Goal: Task Accomplishment & Management: Complete application form

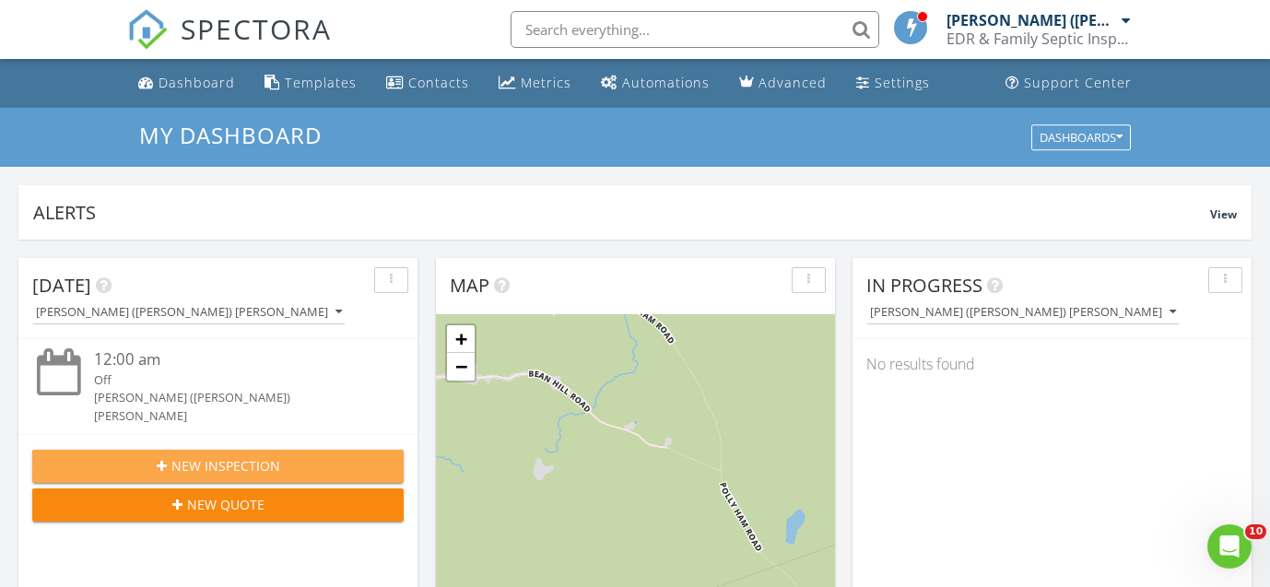
click at [156, 456] on div "New Inspection" at bounding box center [218, 465] width 342 height 19
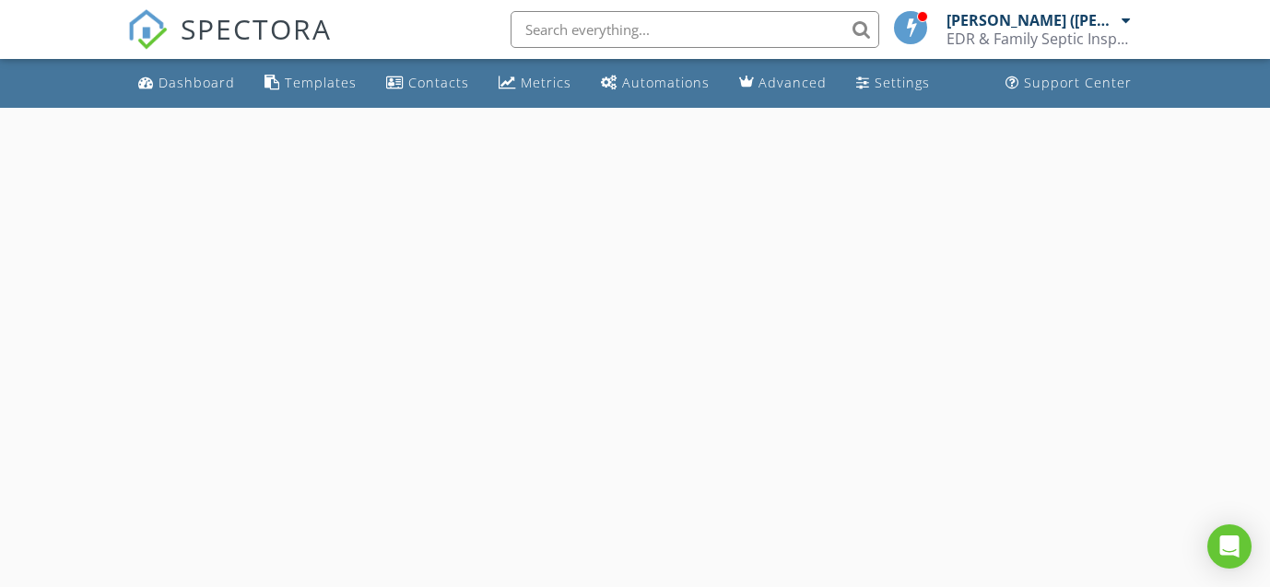
select select "7"
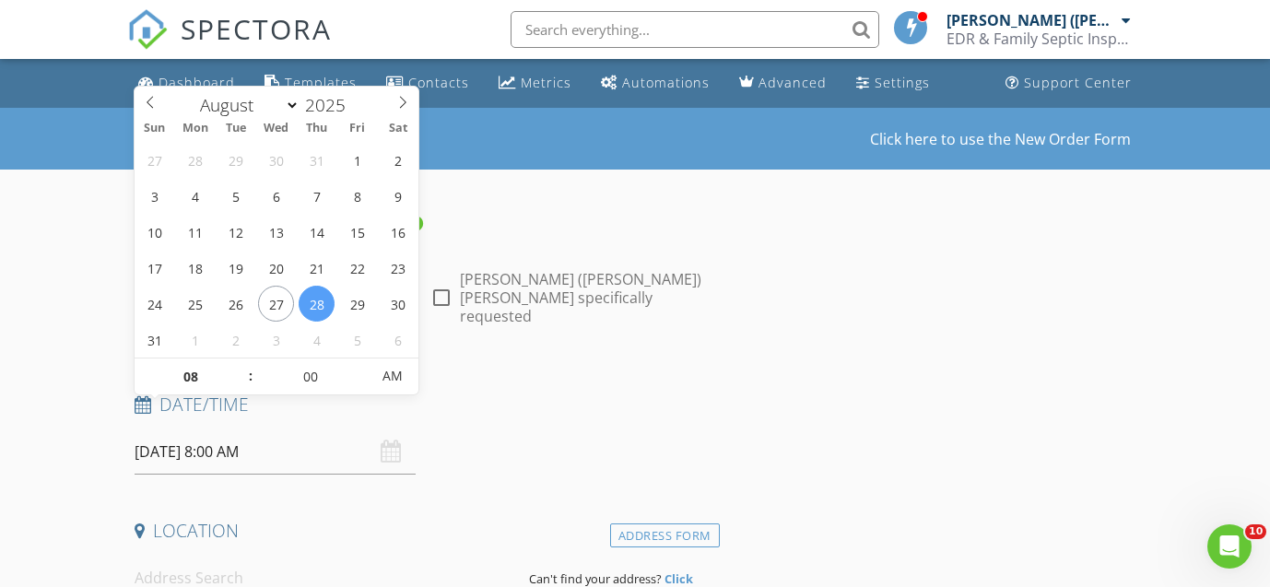
click at [175, 429] on input "[DATE] 8:00 AM" at bounding box center [276, 451] width 282 height 45
type input "[DATE] 8:00 AM"
type input "09"
type input "08/30/2025 9:00 AM"
click at [240, 363] on span at bounding box center [241, 367] width 13 height 18
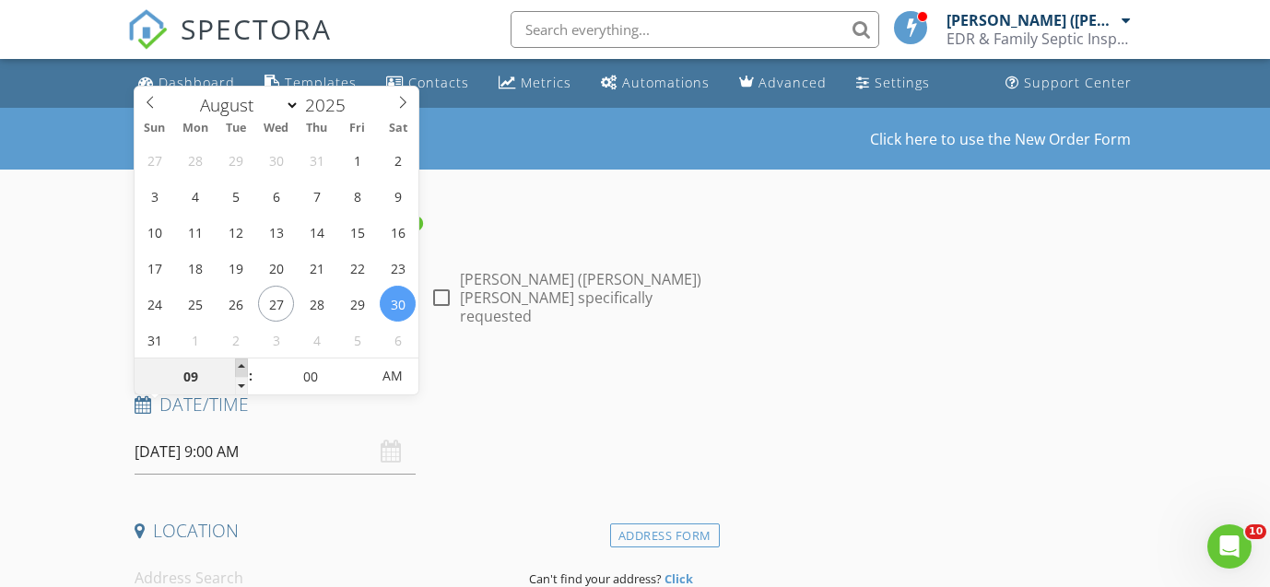
type input "10"
type input "08/30/2025 10:00 AM"
click at [240, 363] on span at bounding box center [241, 367] width 13 height 18
type input "11"
type input "08/30/2025 11:00 AM"
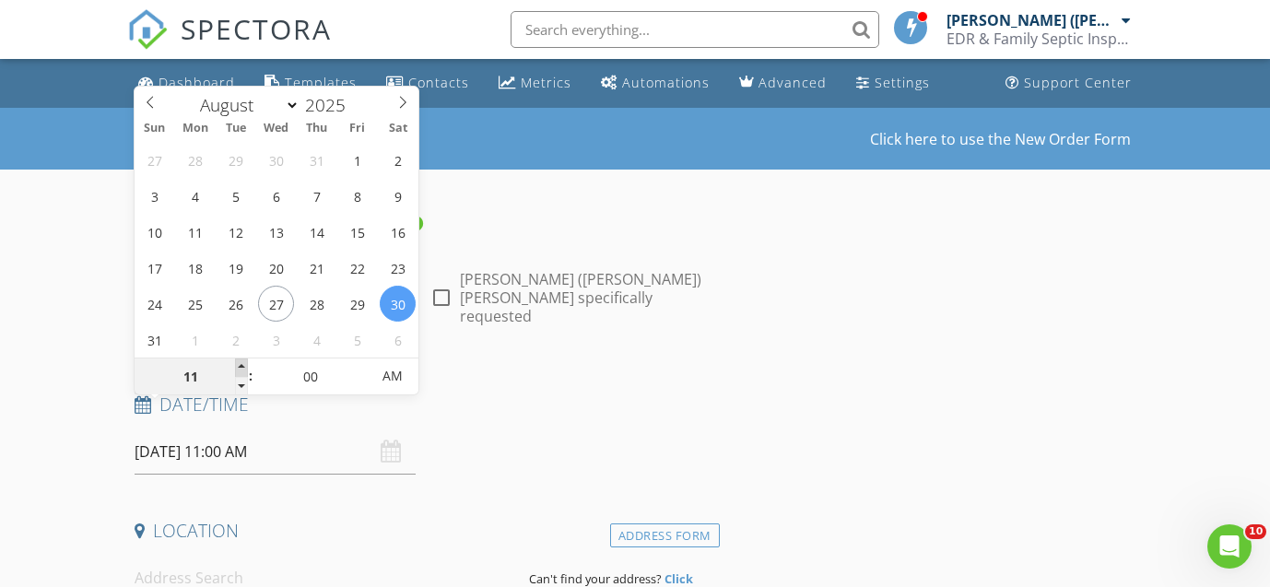
click at [240, 363] on span at bounding box center [241, 367] width 13 height 18
type input "12"
type input "[DATE] 12:00 PM"
click at [240, 363] on span at bounding box center [241, 367] width 13 height 18
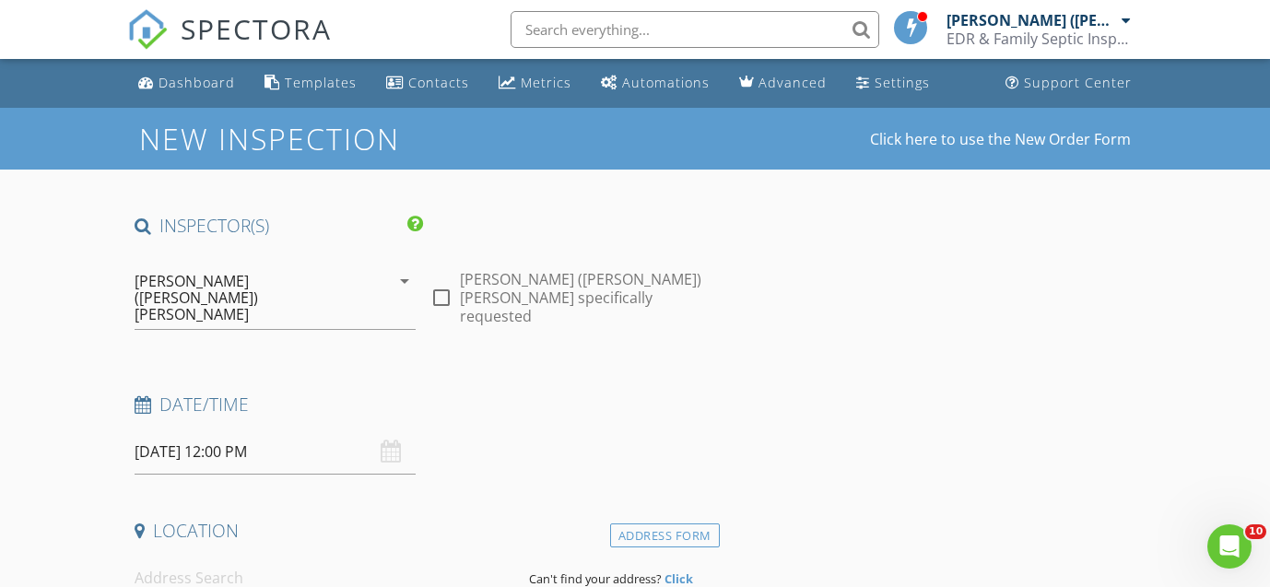
click at [168, 556] on input at bounding box center [325, 578] width 381 height 45
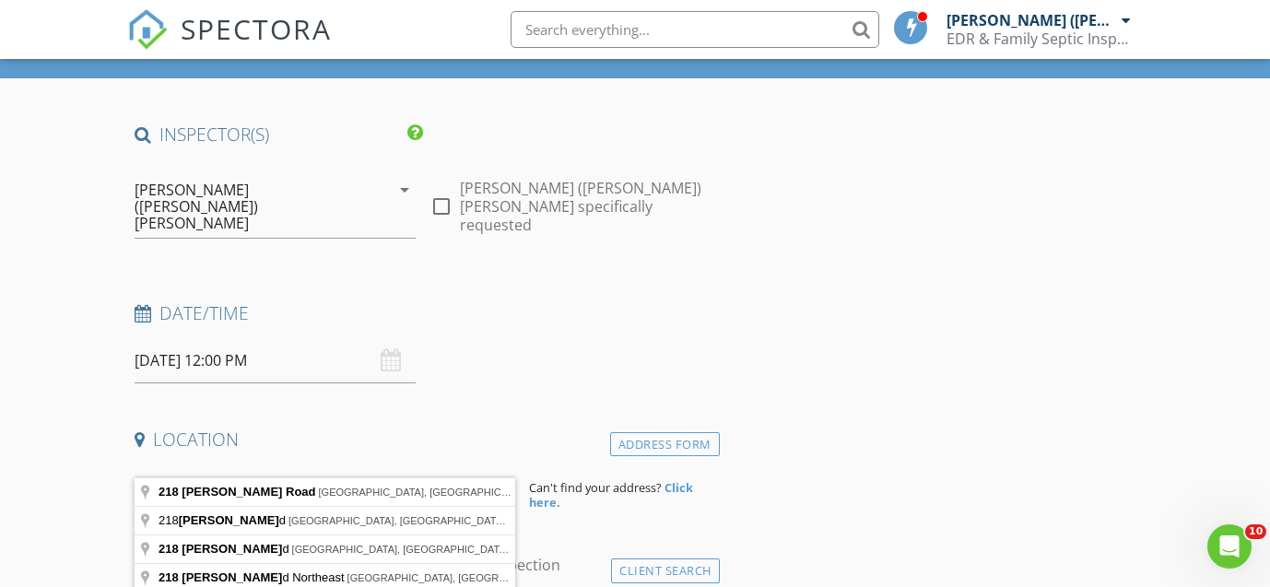
scroll to position [92, 0]
type input "218 Karl Gordon Road, Alexandria, NH, USA"
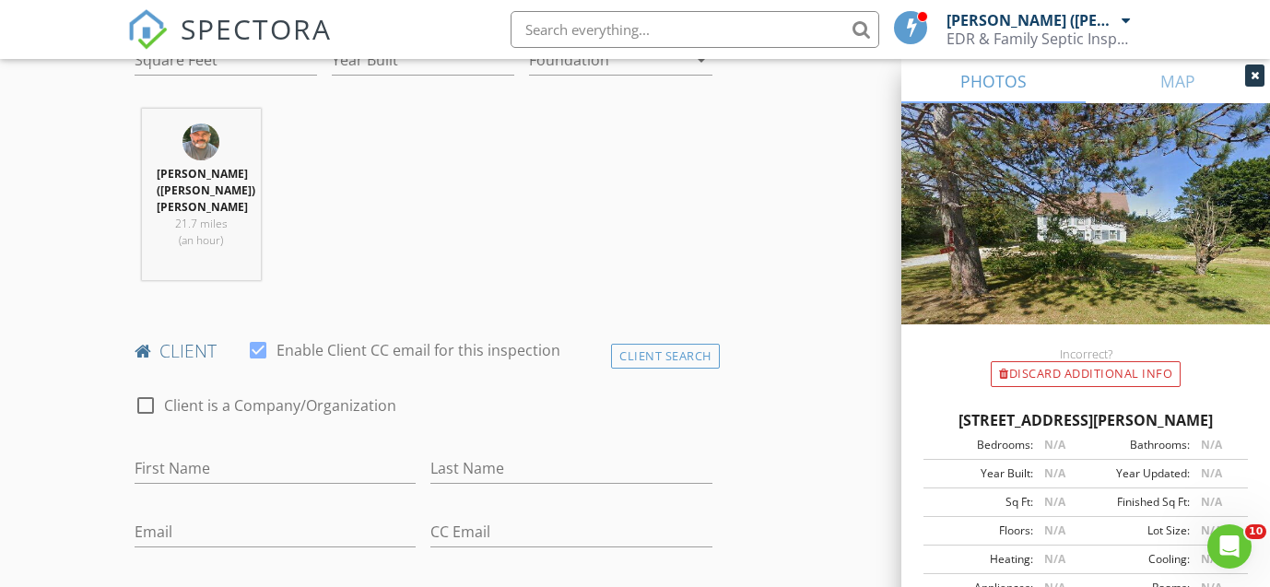
scroll to position [723, 0]
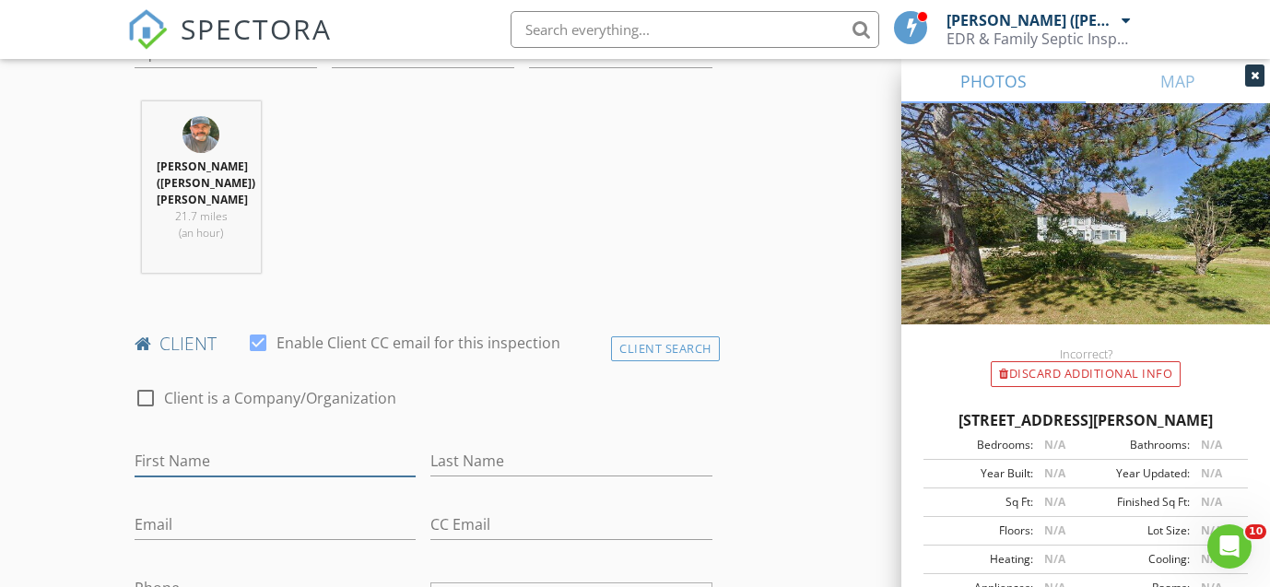
click at [195, 446] on input "First Name" at bounding box center [276, 461] width 282 height 30
type input "Anthony"
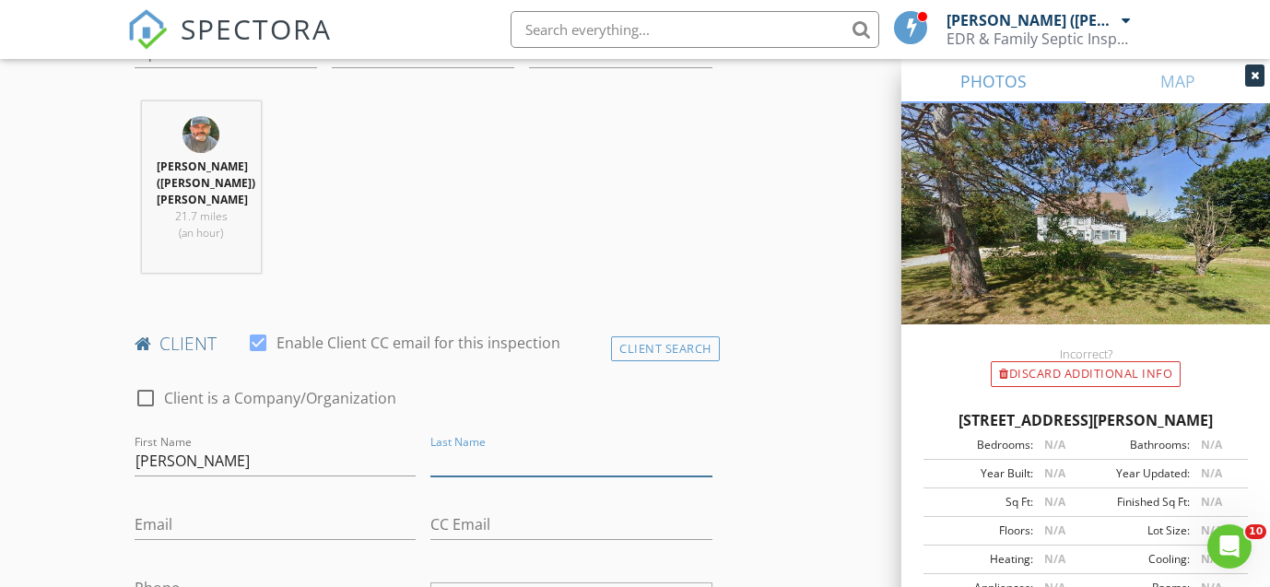
click at [446, 446] on input "Last Name" at bounding box center [571, 461] width 282 height 30
type input "Reddick"
click at [236, 509] on input "Email" at bounding box center [276, 524] width 282 height 30
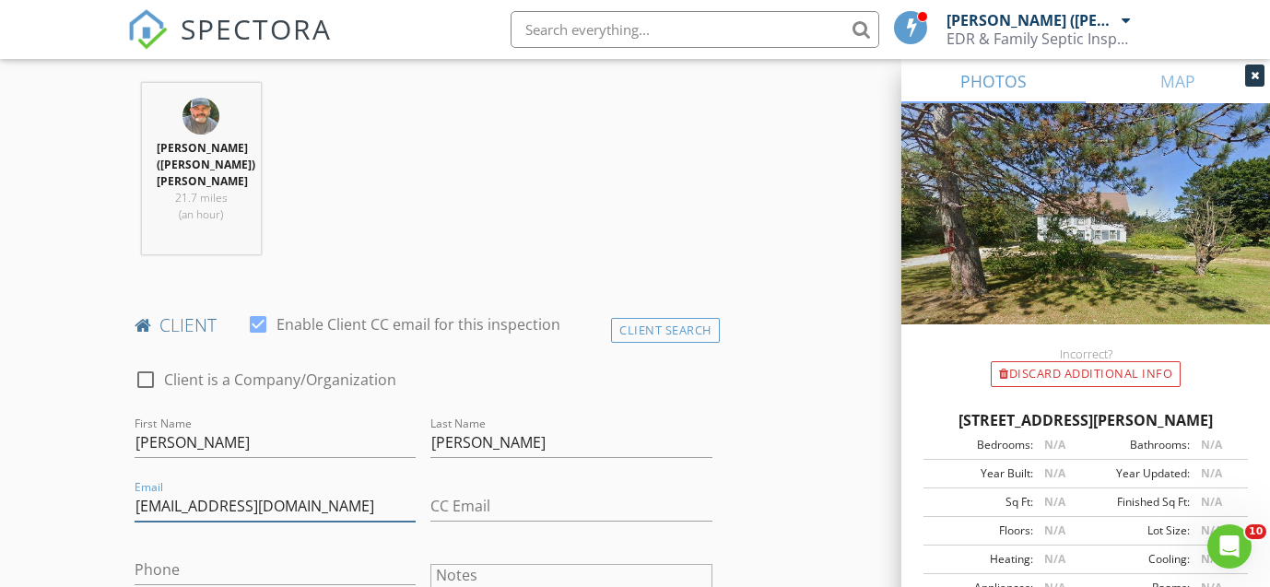
scroll to position [743, 0]
type input "winning@winwinhomesolutions.com"
click at [163, 554] on input "Phone" at bounding box center [276, 569] width 282 height 30
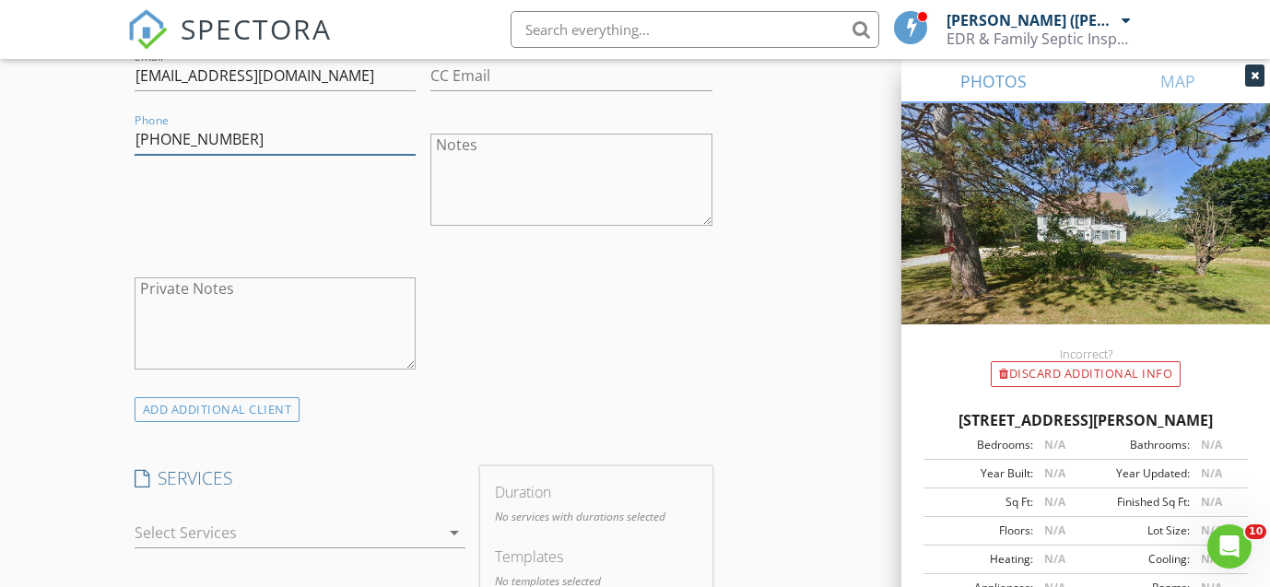
scroll to position [1175, 0]
type input "603-630-8083"
click at [155, 515] on div at bounding box center [287, 529] width 305 height 29
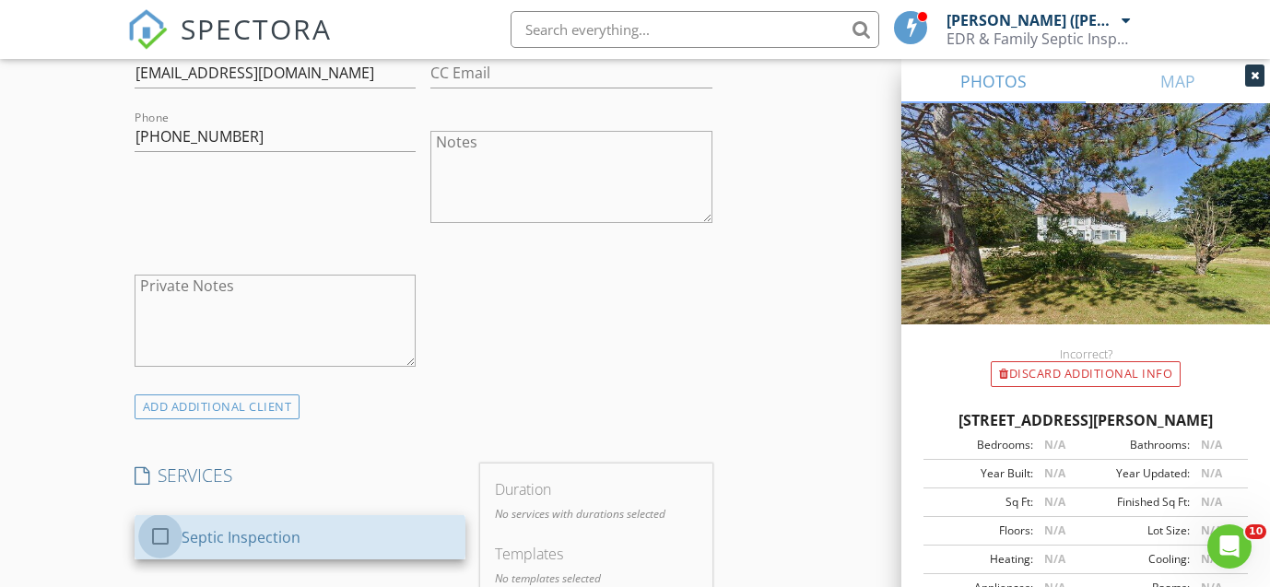
click at [155, 521] on div at bounding box center [160, 536] width 31 height 31
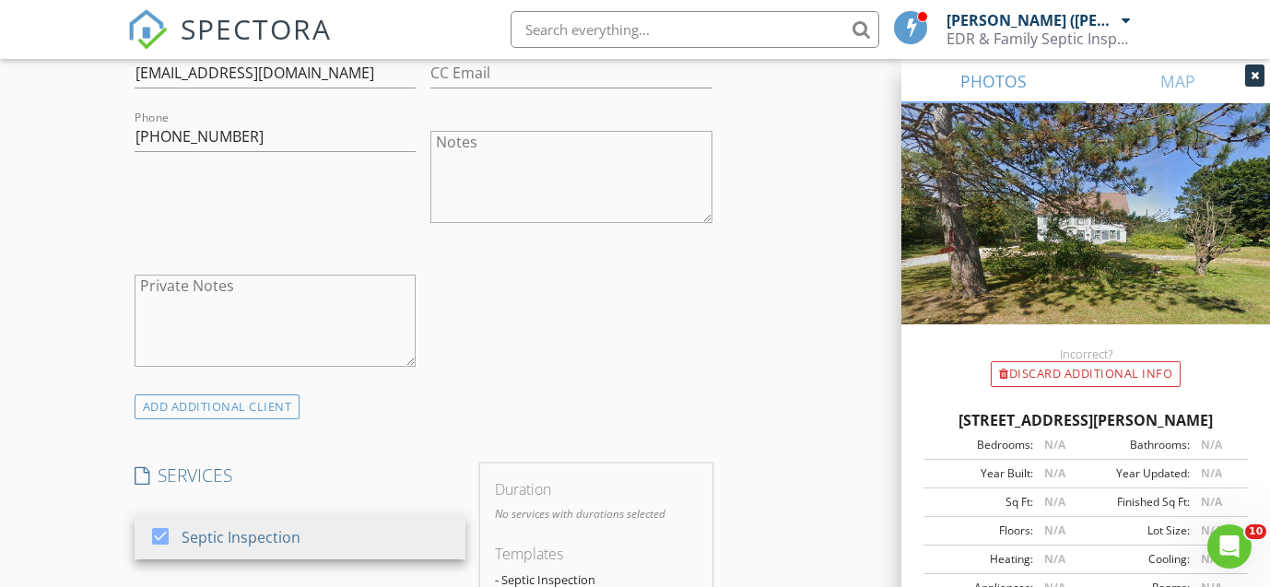
click at [806, 448] on div "INSPECTOR(S) check_box Edward (DAN) Reyes PRIMARY Edward (DAN) Reyes arrow_drop…" at bounding box center [634, 429] width 1015 height 2781
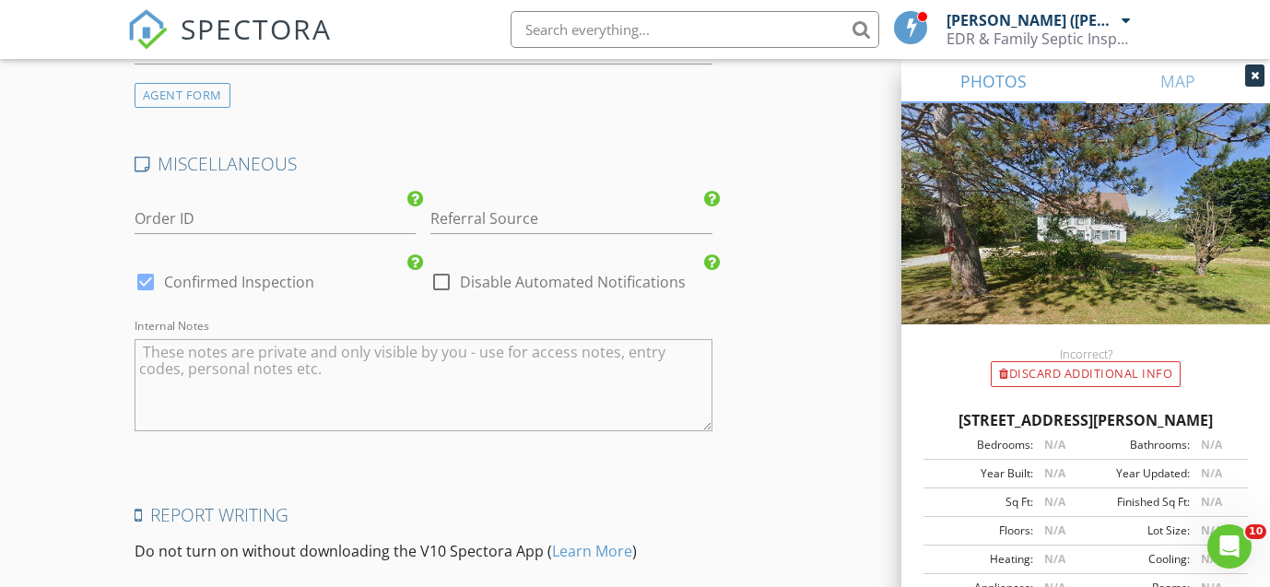
scroll to position [2403, 0]
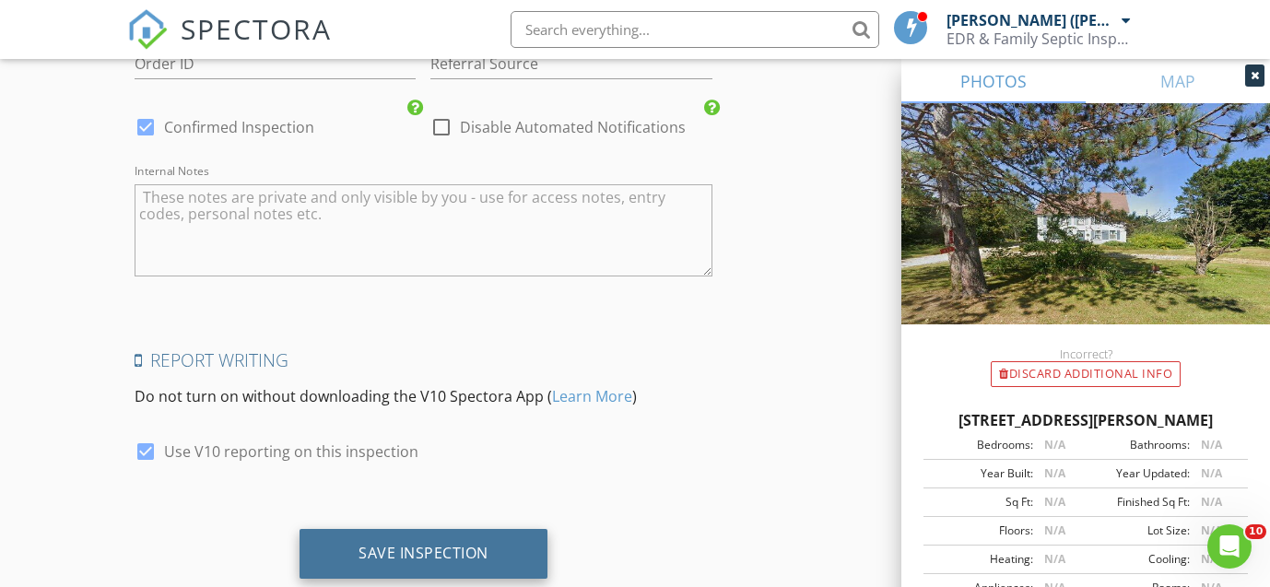
click at [430, 544] on div "Save Inspection" at bounding box center [423, 553] width 130 height 18
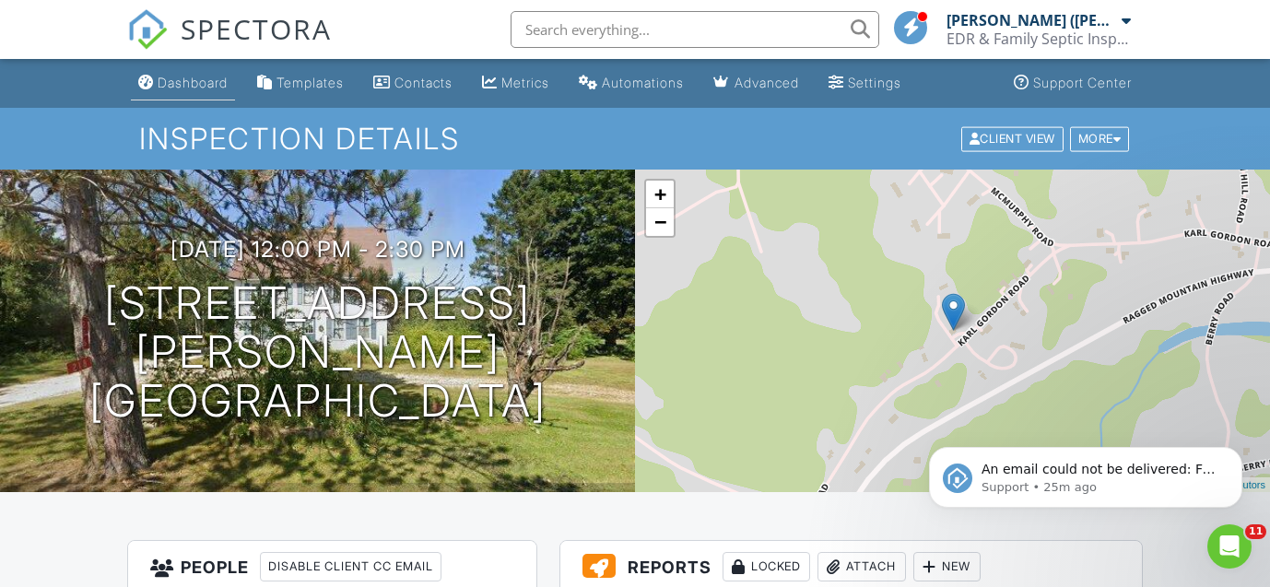
click at [210, 88] on div "Dashboard" at bounding box center [193, 83] width 70 height 16
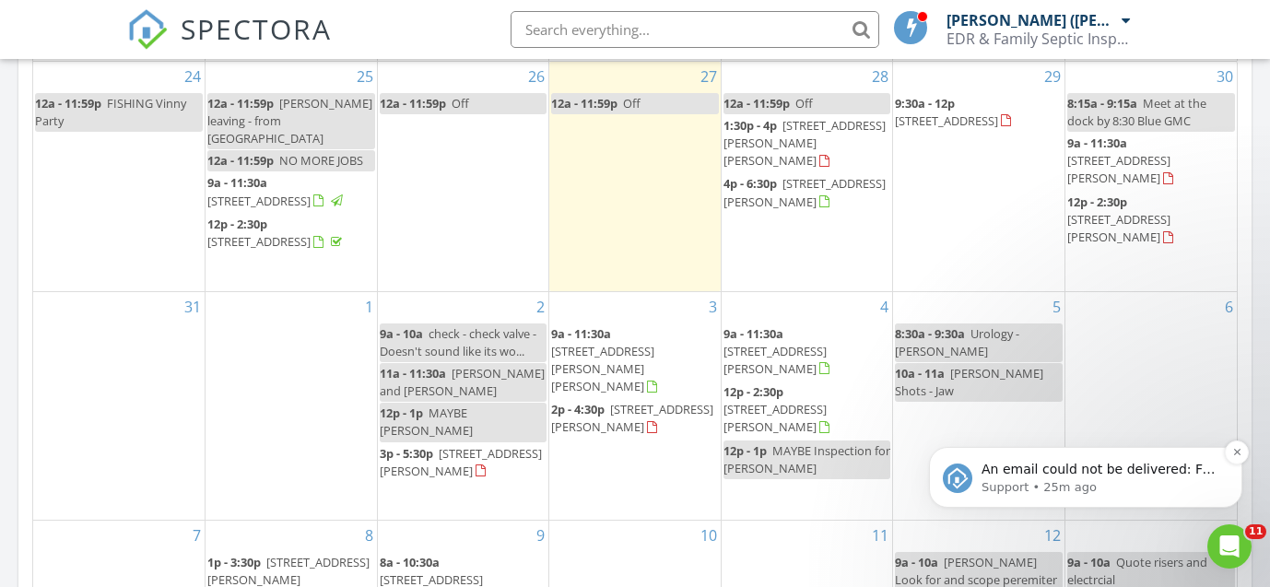
click at [1041, 475] on p "An email could not be delivered: For more information, view Why emails don't ge…" at bounding box center [1100, 470] width 238 height 18
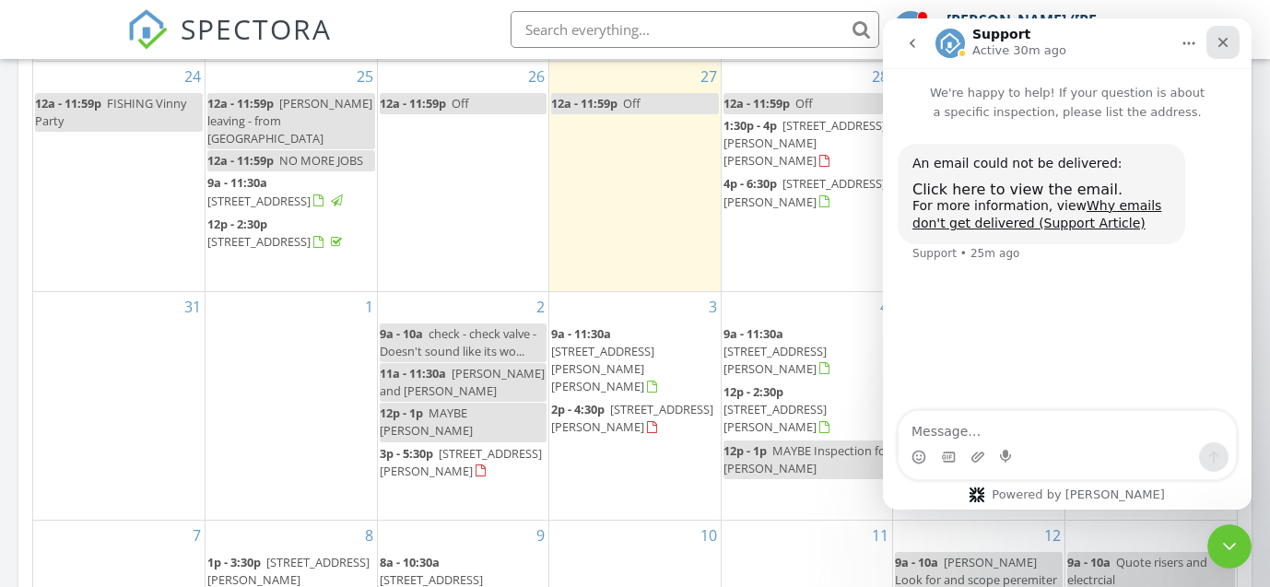
click at [1221, 43] on icon "Close" at bounding box center [1223, 43] width 10 height 10
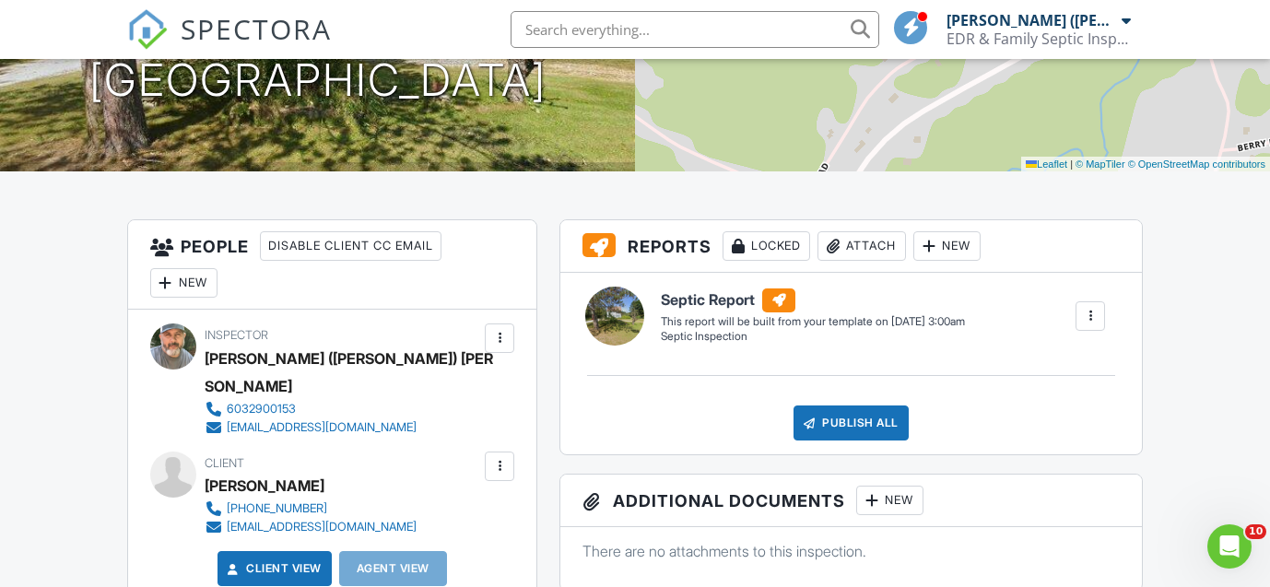
click at [506, 451] on div at bounding box center [499, 465] width 29 height 29
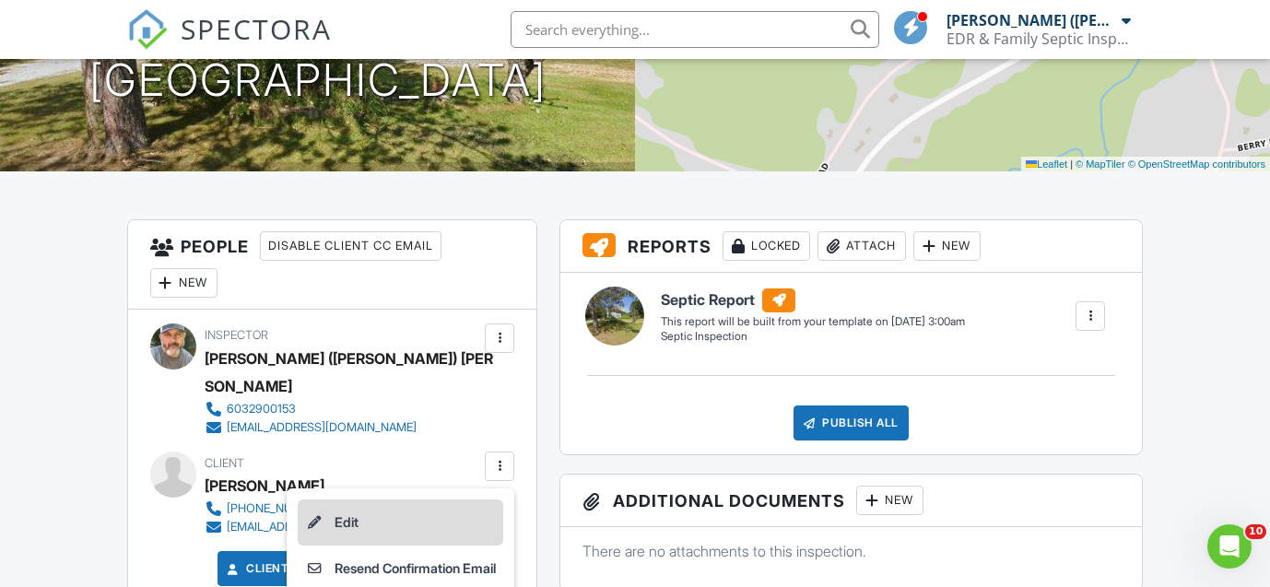
click at [384, 499] on li "Edit" at bounding box center [400, 522] width 205 height 46
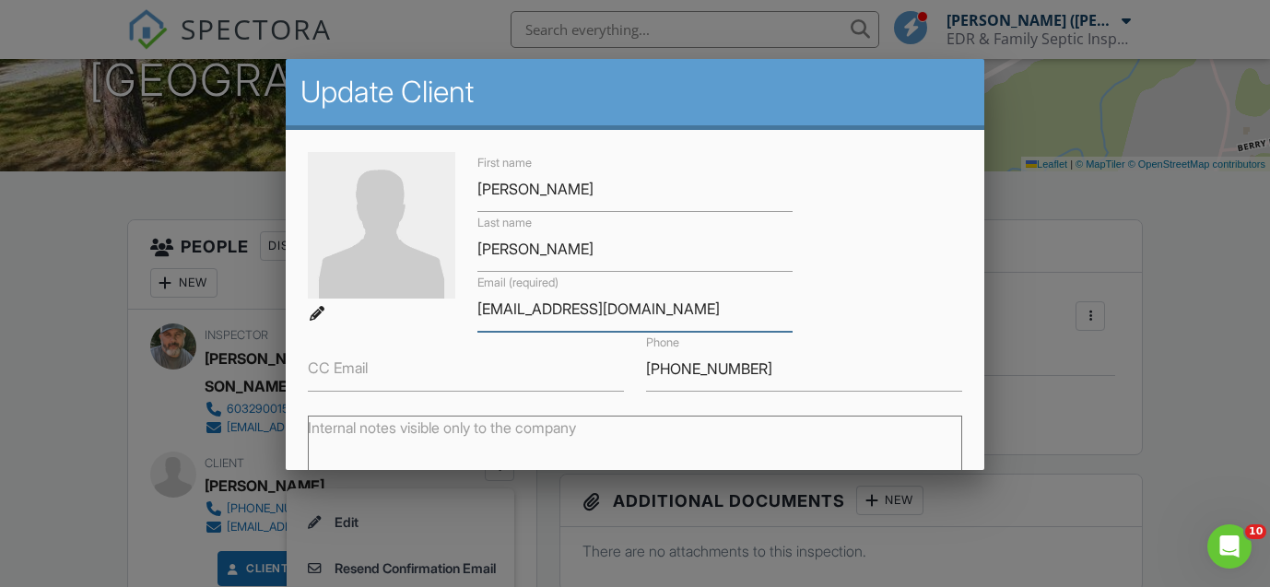
click at [692, 312] on input "winning@winwinhomesolutions.com" at bounding box center [635, 309] width 316 height 45
type input "winning@winwinhomesolutionsllc.com"
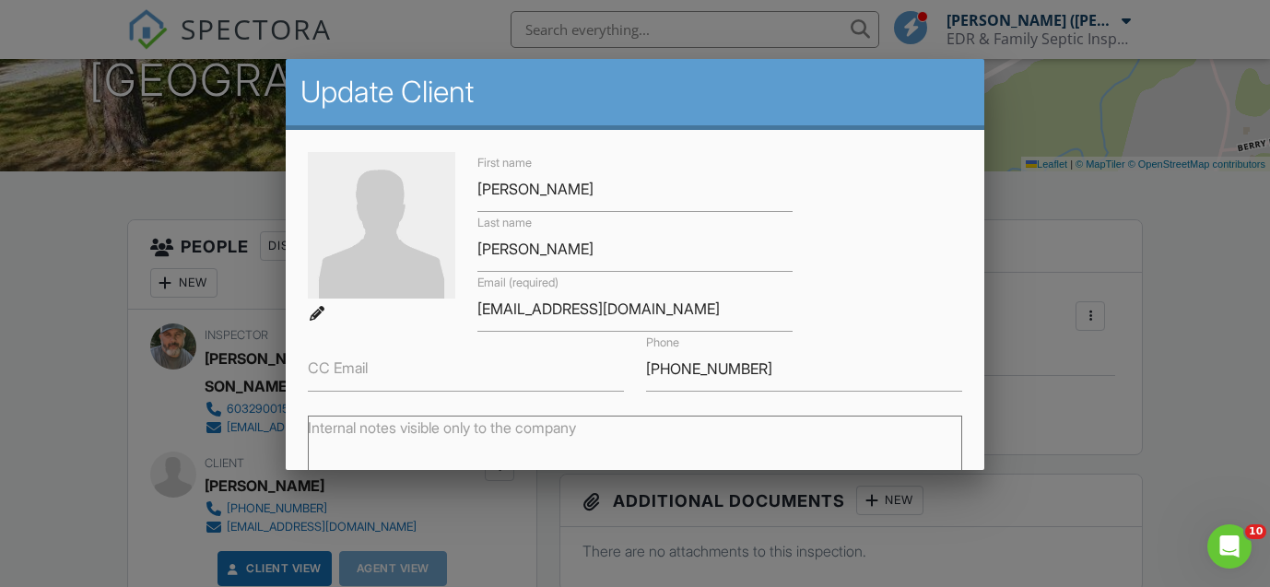
click at [849, 294] on div "First name Anthony Last name Reddick Email (required) winning@winwinhomesolutio…" at bounding box center [635, 272] width 676 height 240
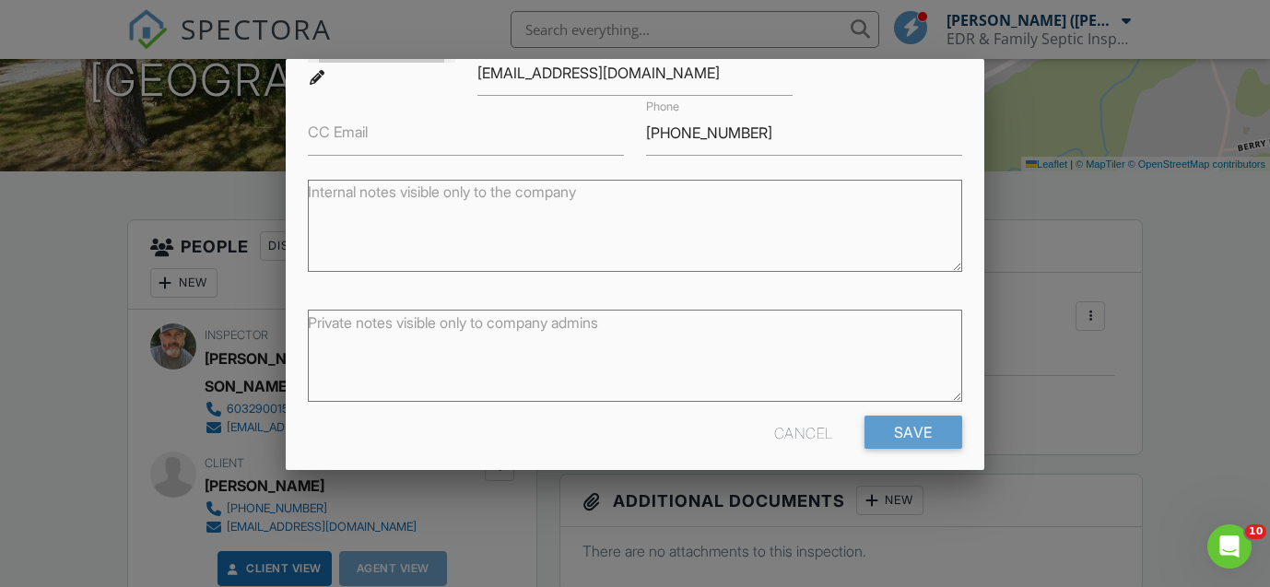
scroll to position [252, 0]
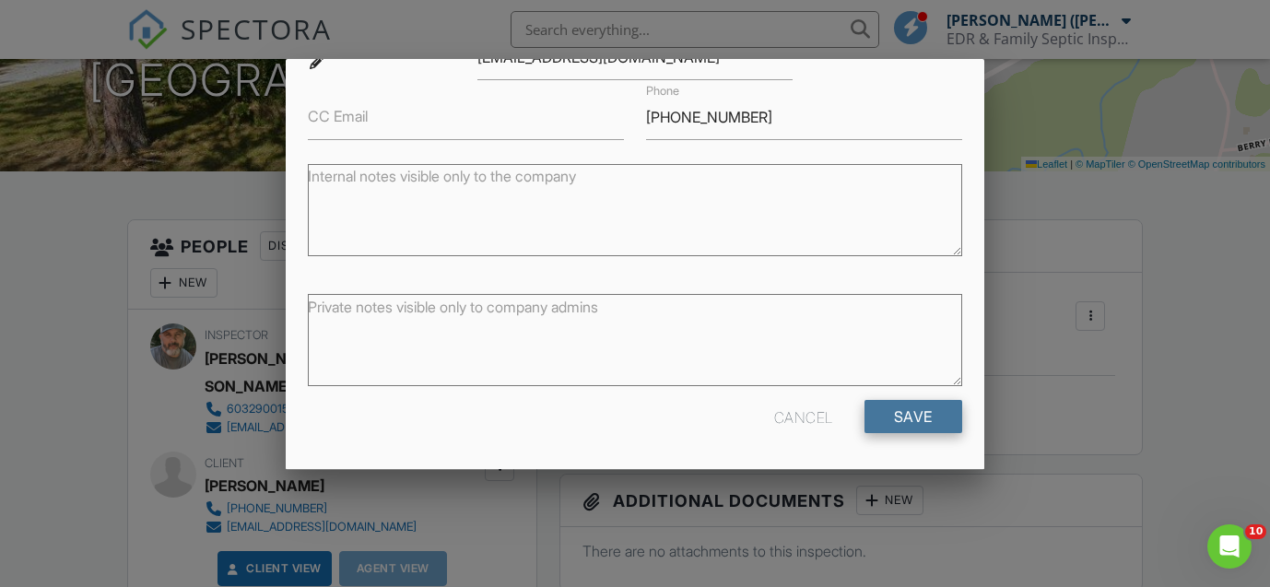
click at [909, 425] on input "Save" at bounding box center [913, 416] width 98 height 33
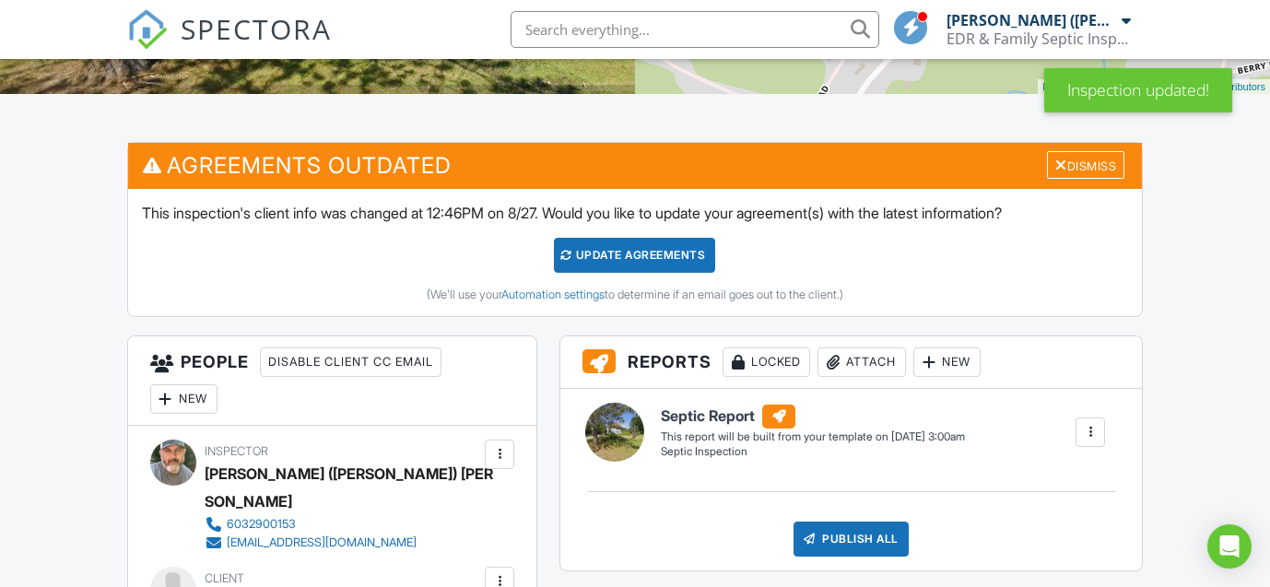
click at [593, 246] on div "Update Agreements" at bounding box center [634, 255] width 161 height 35
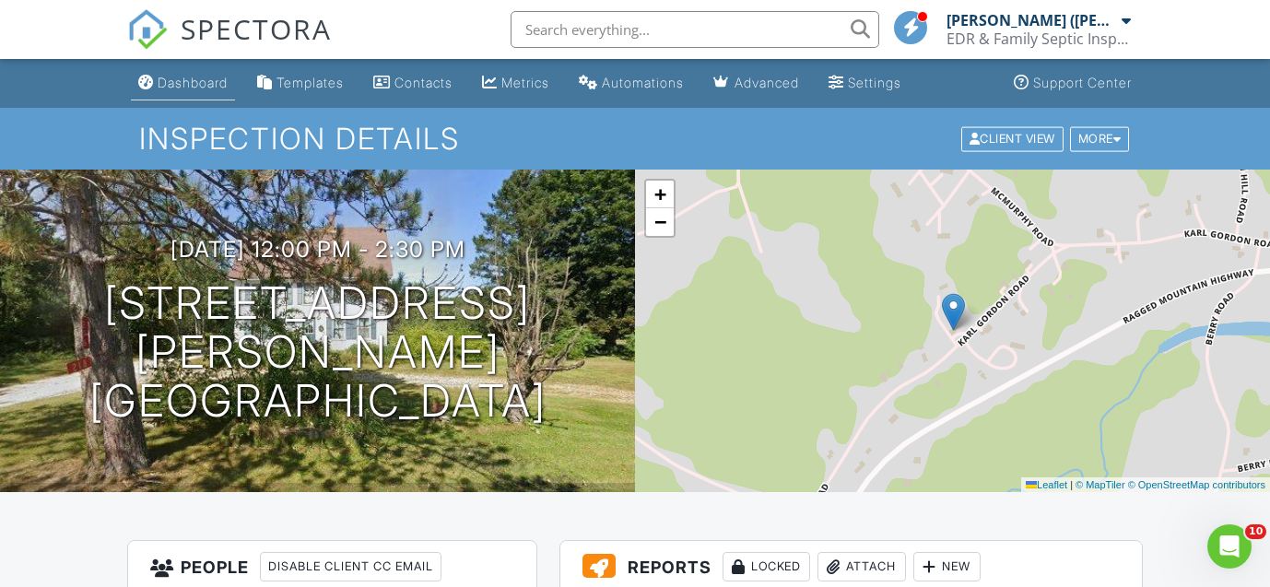
click at [193, 90] on link "Dashboard" at bounding box center [183, 83] width 104 height 34
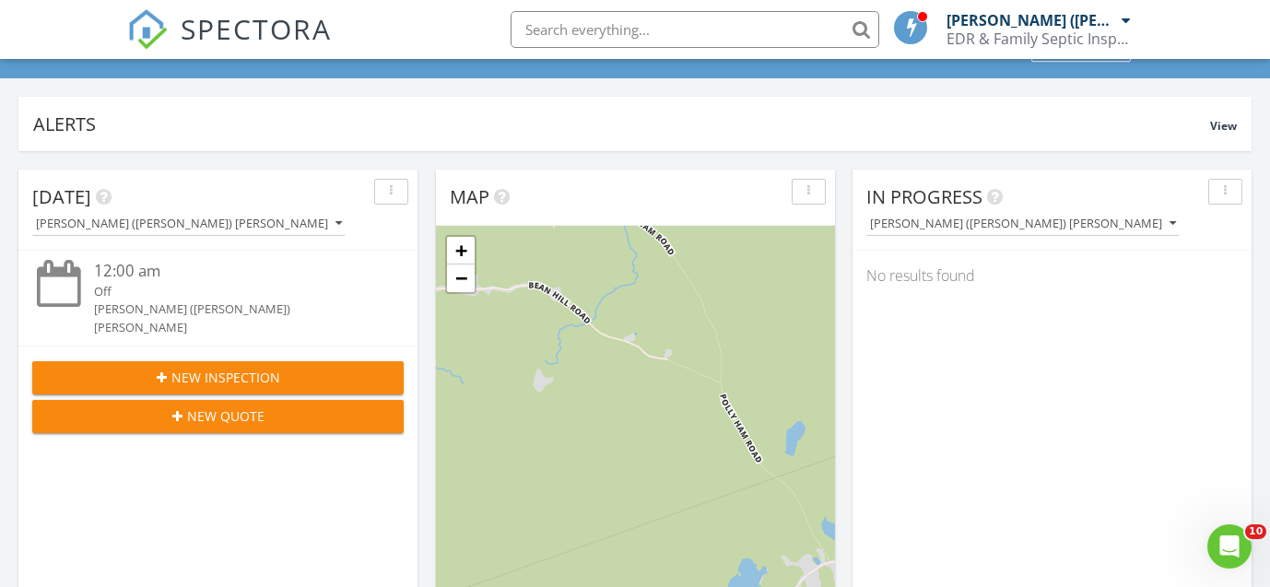
scroll to position [89, 0]
click at [205, 367] on span "New Inspection" at bounding box center [225, 376] width 109 height 19
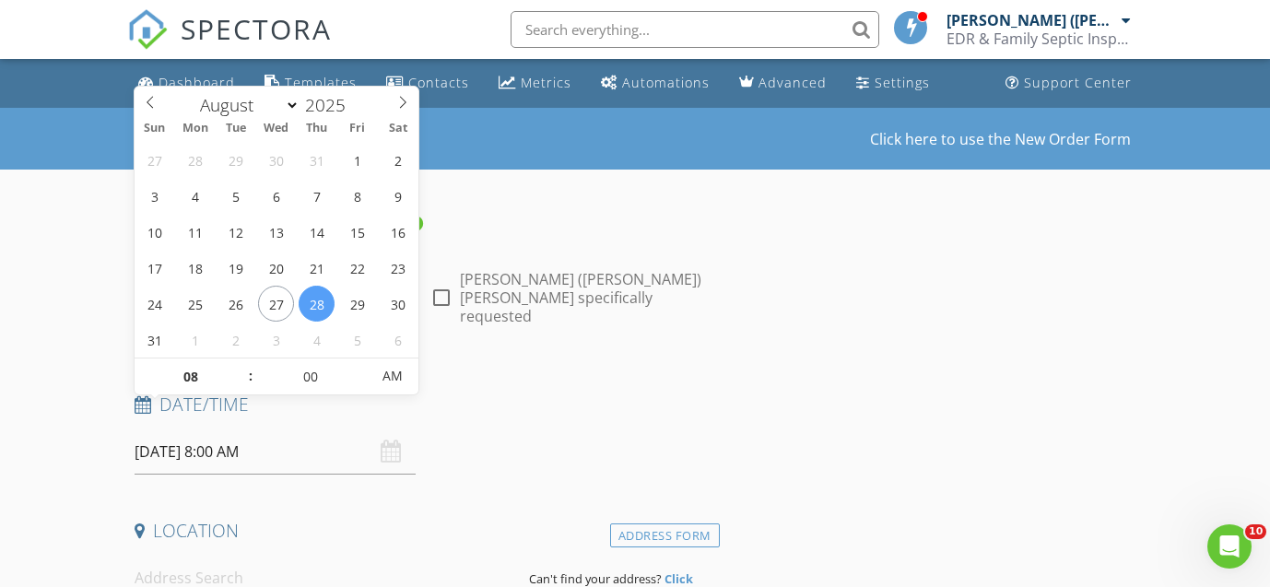
click at [172, 429] on input "[DATE] 8:00 AM" at bounding box center [276, 451] width 282 height 45
select select "8"
click at [399, 103] on icon at bounding box center [402, 102] width 13 height 13
type input "[DATE] 8:00 AM"
type input "09"
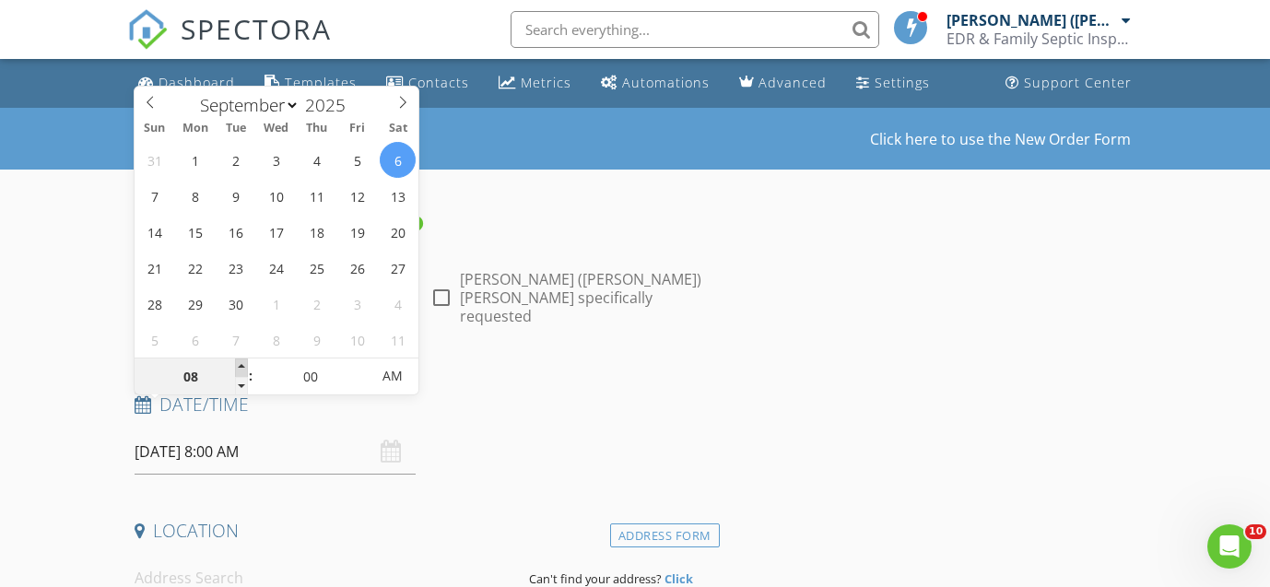
type input "[DATE] 9:00 AM"
click at [240, 365] on span at bounding box center [241, 367] width 13 height 18
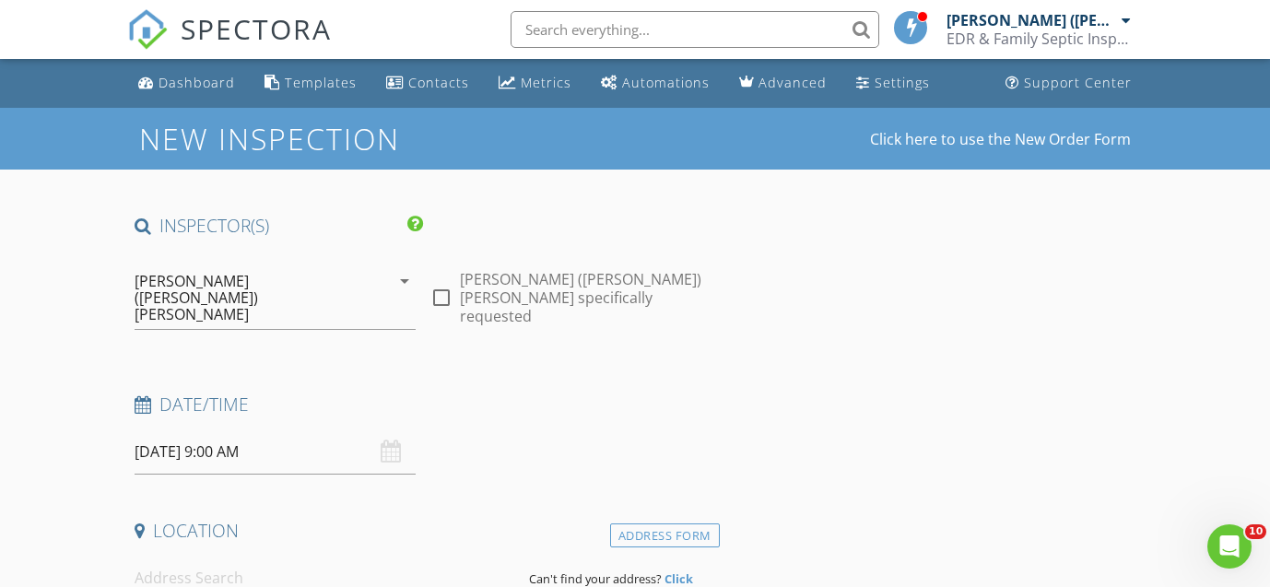
click at [189, 556] on input at bounding box center [325, 578] width 381 height 45
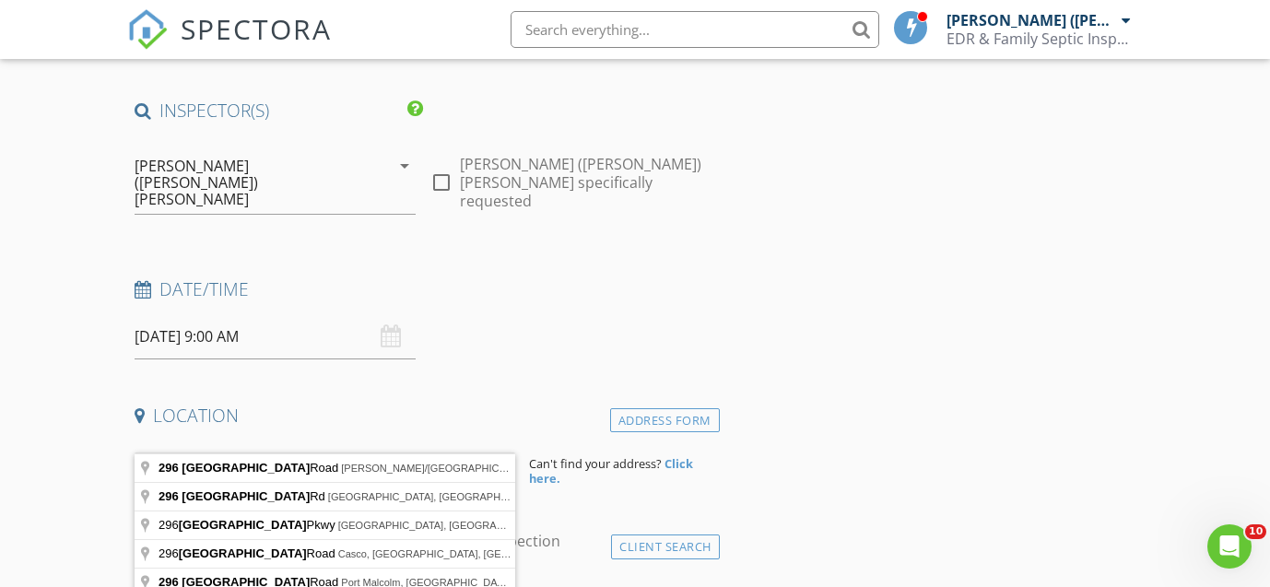
scroll to position [122, 0]
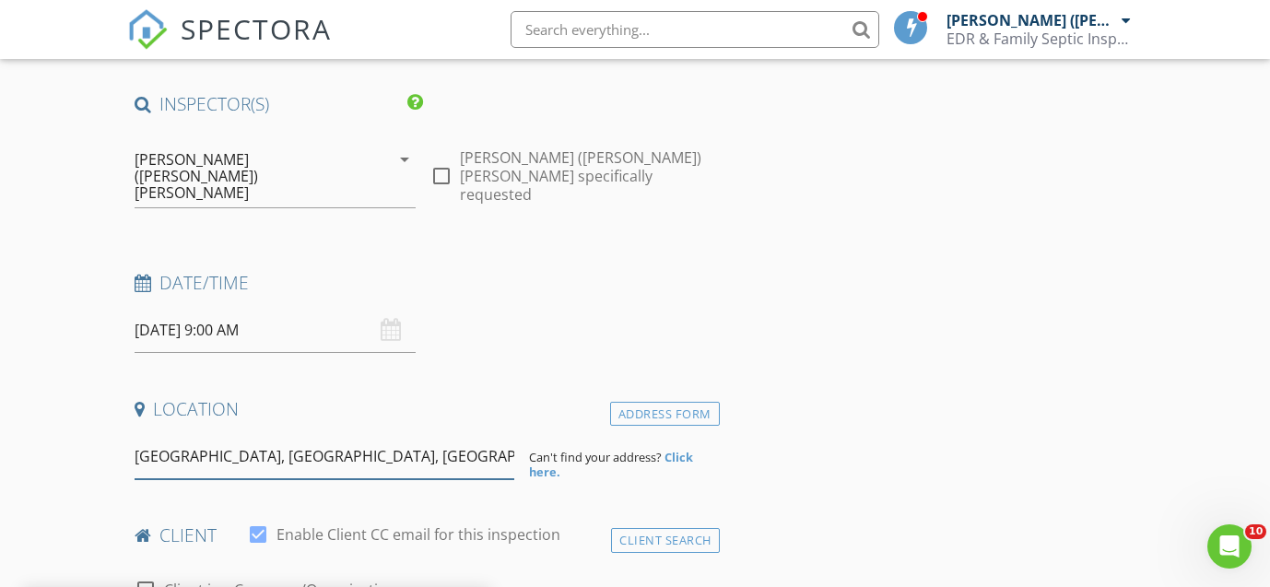
click at [136, 434] on input "Bear Island, Meredith, NH, USA" at bounding box center [325, 456] width 381 height 45
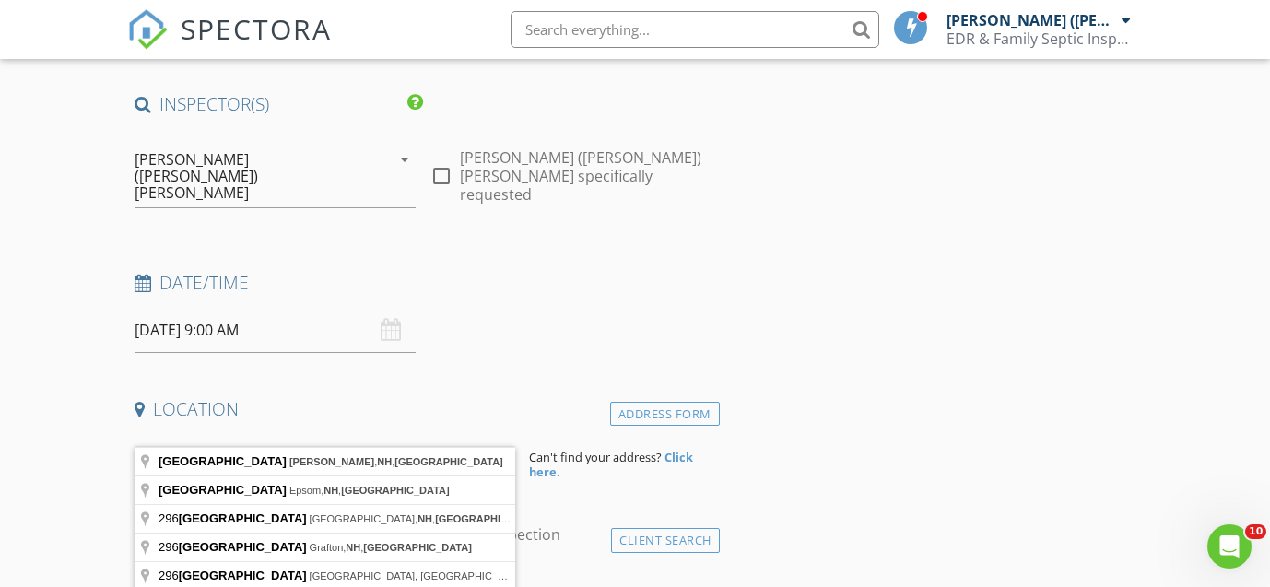
click at [386, 434] on input "[STREET_ADDRESS][PERSON_NAME]" at bounding box center [325, 456] width 381 height 45
click at [430, 434] on input "[STREET_ADDRESS][PERSON_NAME]" at bounding box center [325, 456] width 381 height 45
type input "[STREET_ADDRESS][PERSON_NAME]"
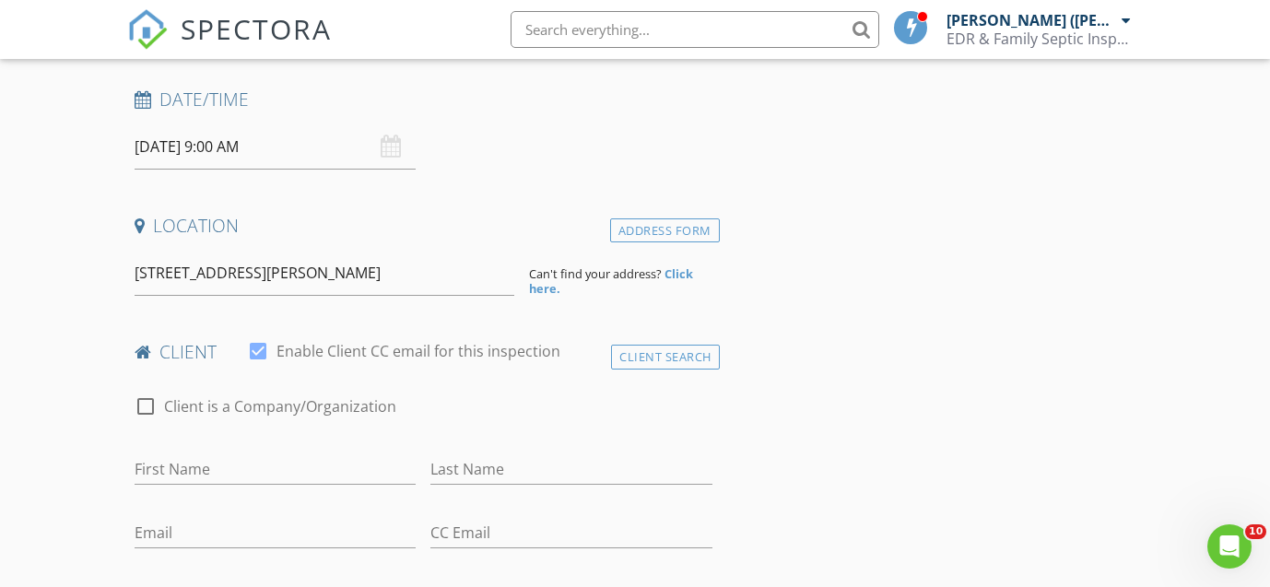
scroll to position [312, 0]
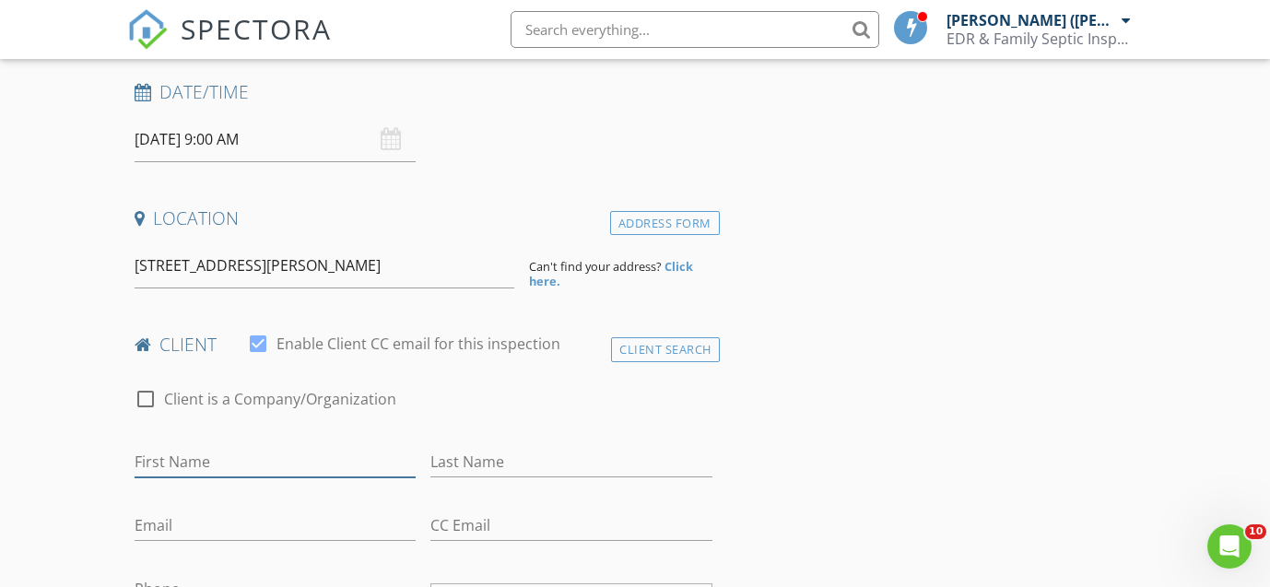
click at [184, 447] on input "First Name" at bounding box center [276, 462] width 282 height 30
type input "[PERSON_NAME]"
click at [459, 447] on input "Last Name" at bounding box center [571, 462] width 282 height 30
type input "Strathern"
click at [189, 510] on input "Email" at bounding box center [276, 525] width 282 height 30
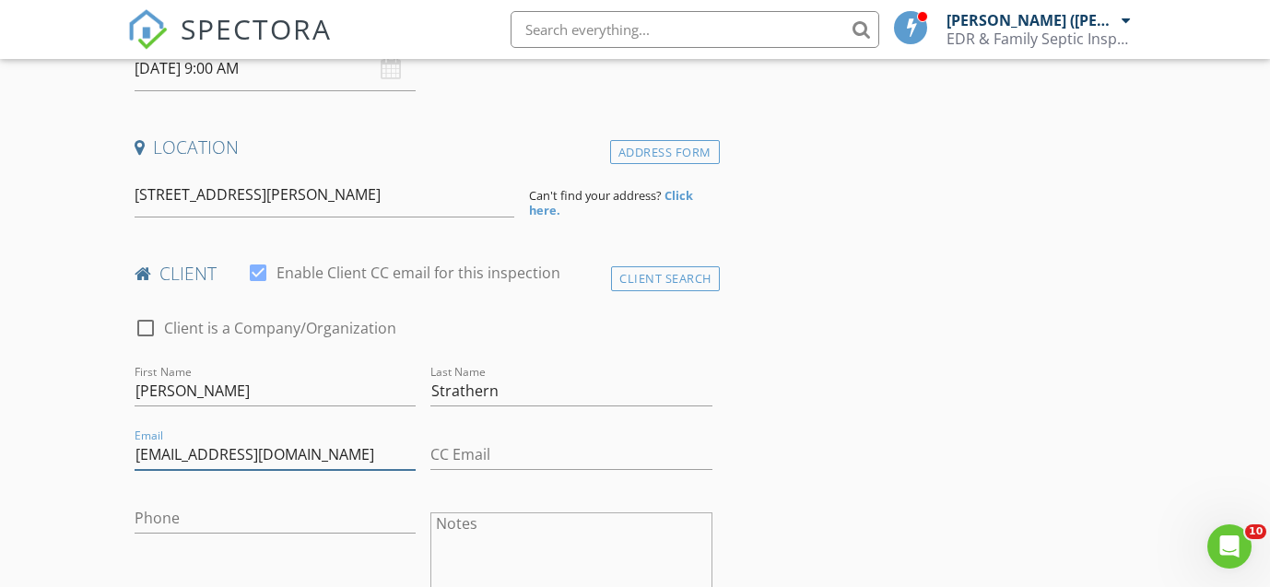
scroll to position [384, 0]
click at [198, 502] on input "Phone" at bounding box center [276, 517] width 282 height 30
click at [156, 439] on input "dstathern@monin.com" at bounding box center [276, 454] width 282 height 30
type input "[EMAIL_ADDRESS][DOMAIN_NAME]"
click at [229, 502] on input "Phone" at bounding box center [276, 517] width 282 height 30
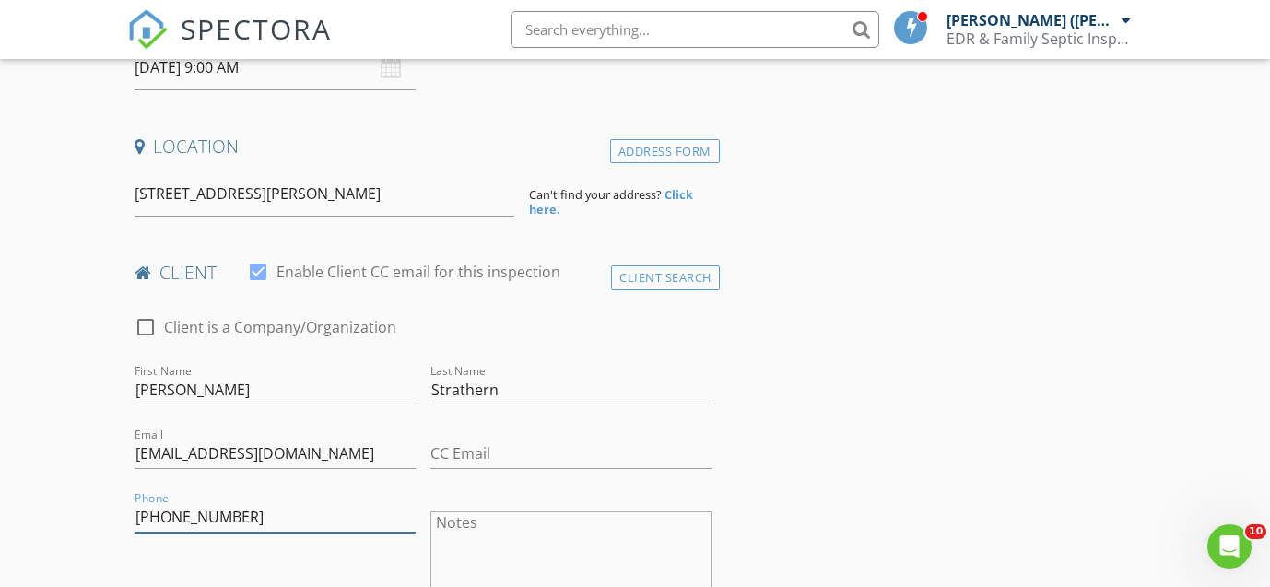
type input "[PHONE_NUMBER]"
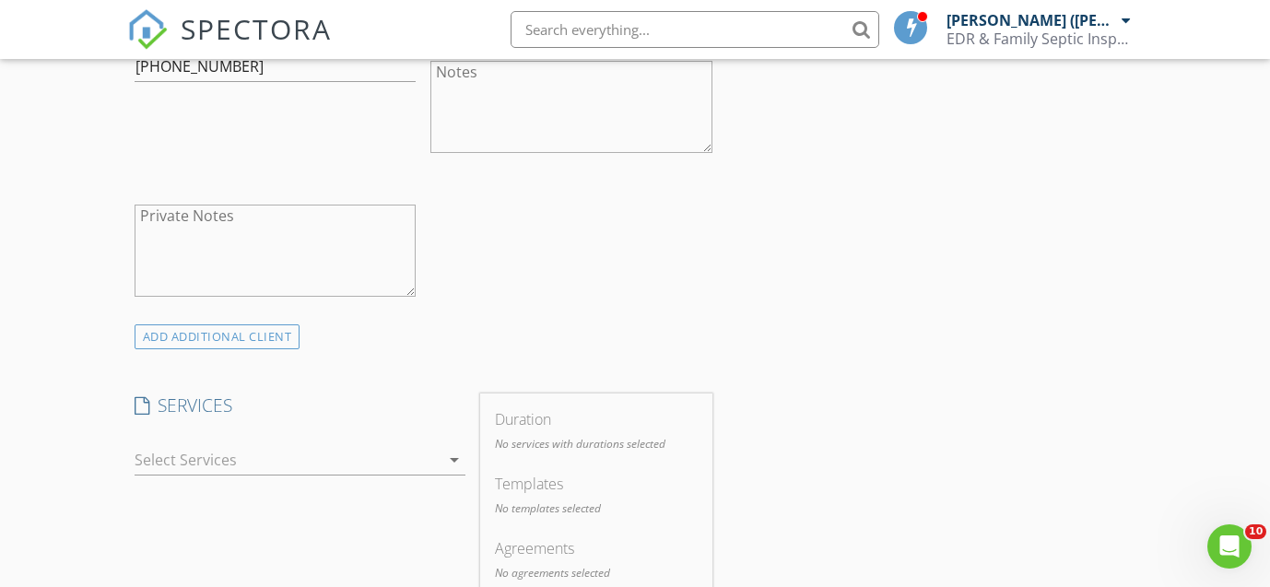
scroll to position [852, 0]
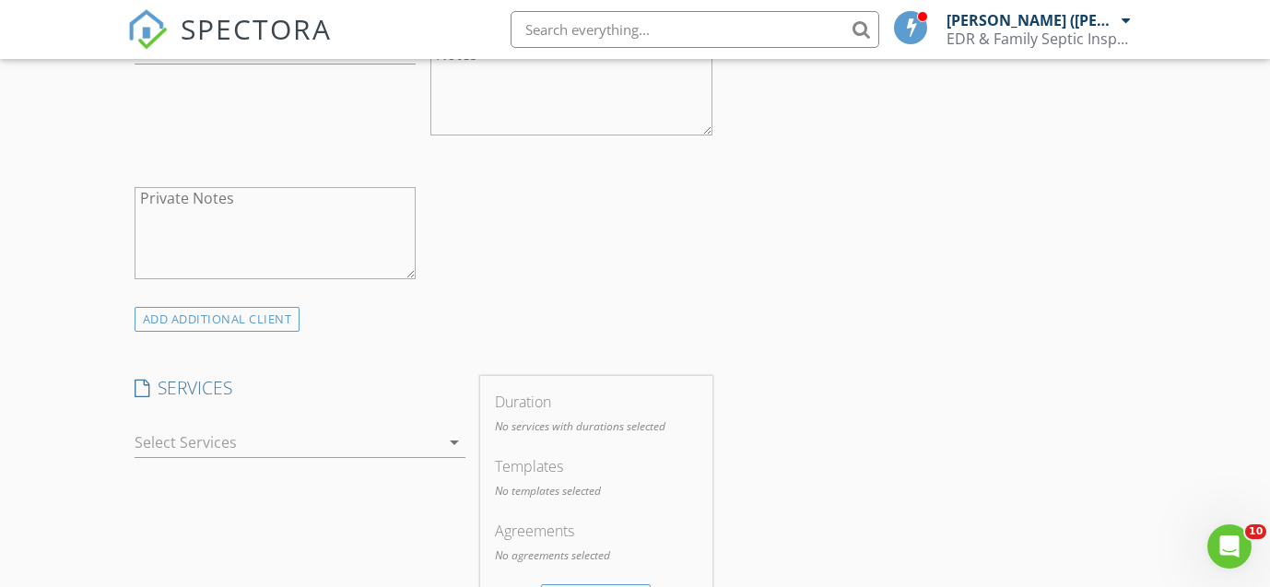
click at [267, 427] on div at bounding box center [287, 441] width 305 height 29
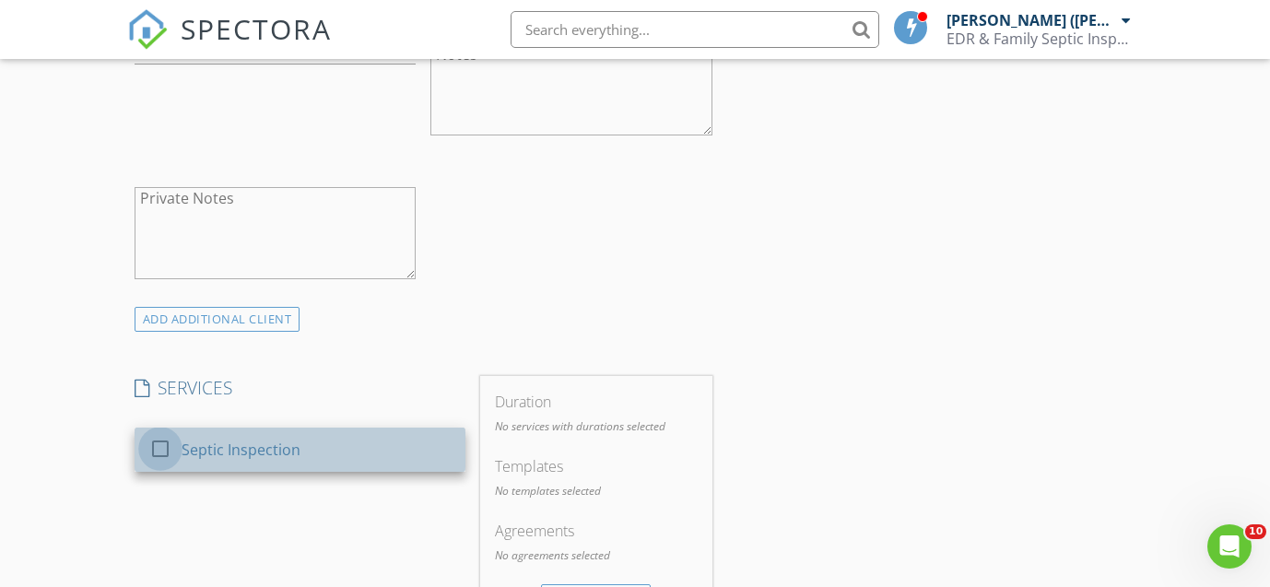
click at [158, 433] on div at bounding box center [160, 448] width 31 height 31
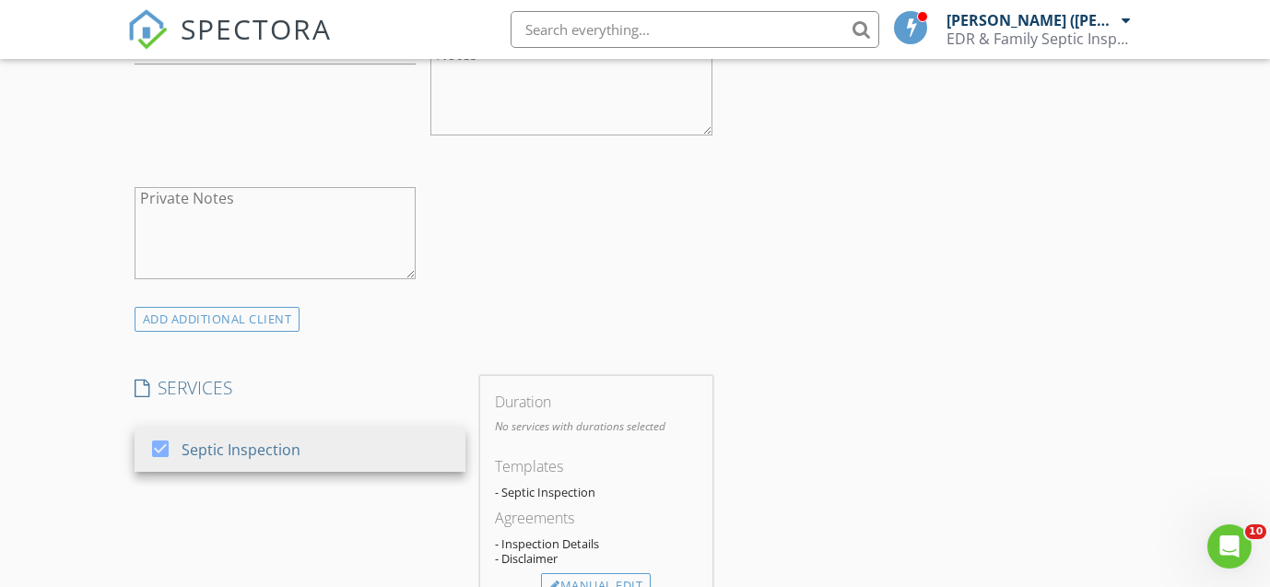
click at [791, 387] on div "INSPECTOR(S) check_box Edward (DAN) Reyes PRIMARY Edward (DAN) Reyes arrow_drop…" at bounding box center [634, 547] width 1015 height 2371
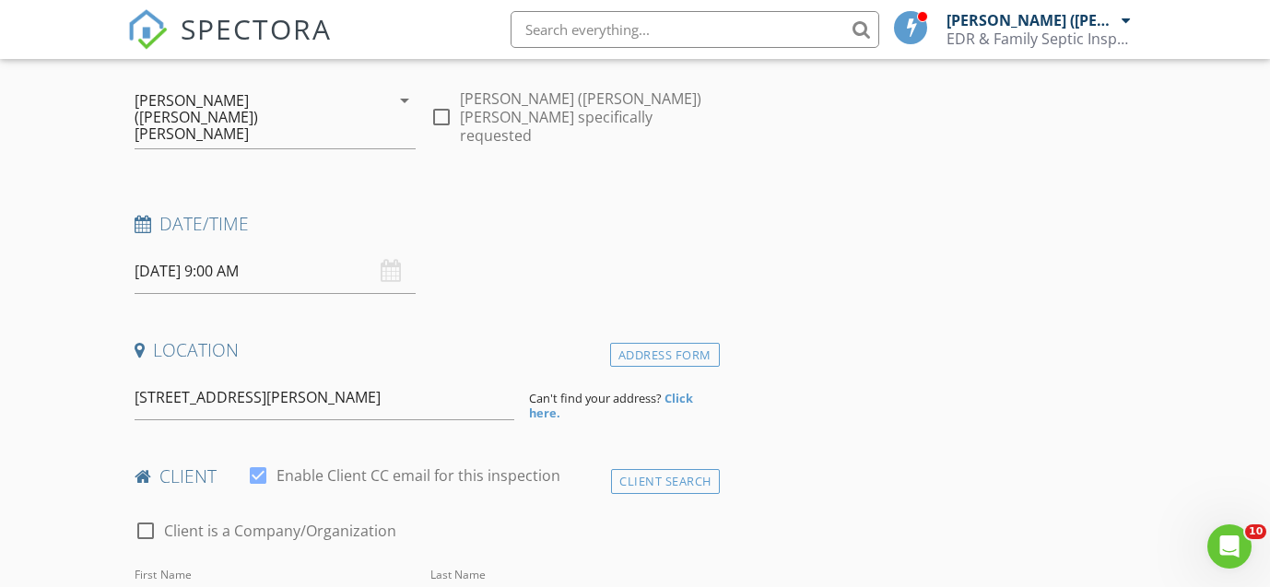
scroll to position [181, 0]
click at [680, 389] on strong "Click here." at bounding box center [611, 404] width 164 height 31
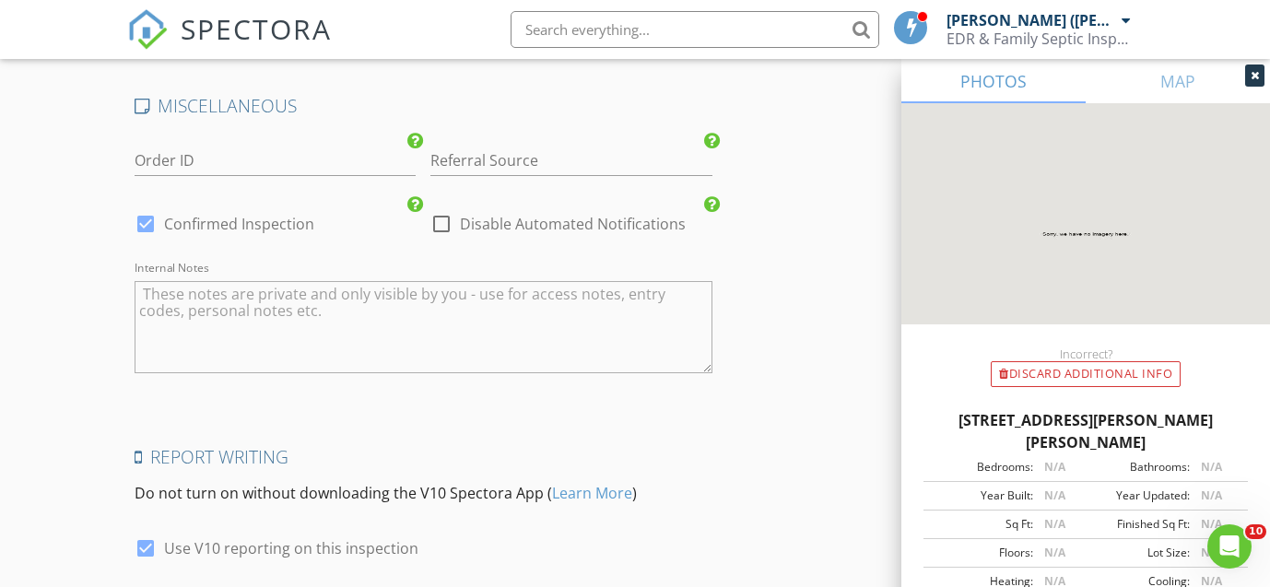
scroll to position [2403, 0]
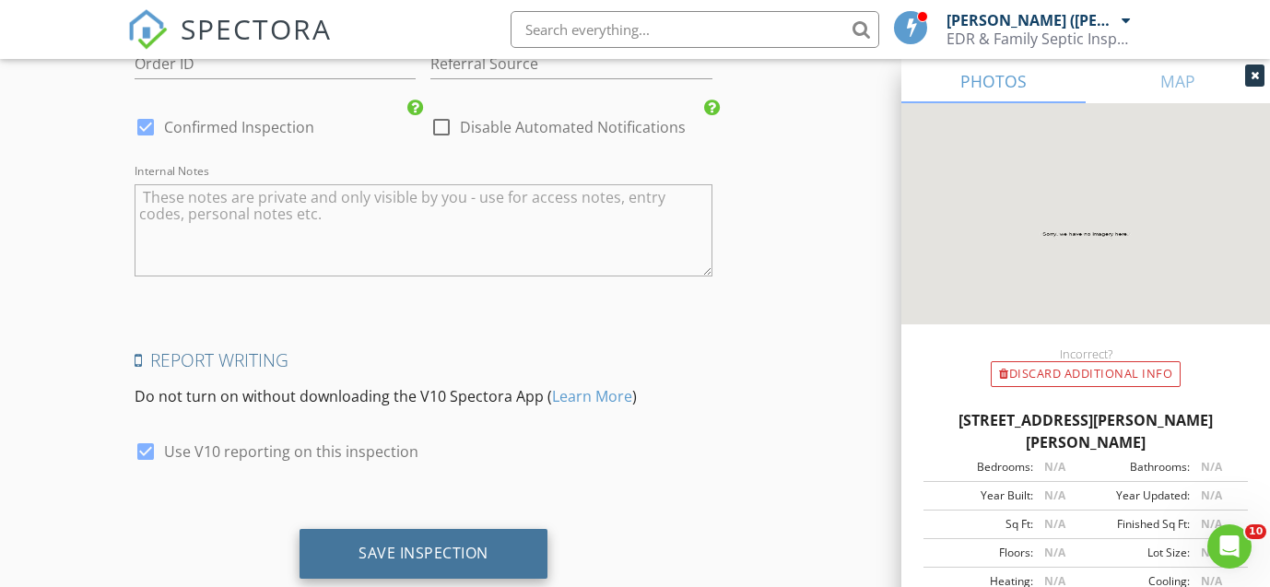
click at [391, 544] on div "Save Inspection" at bounding box center [423, 553] width 130 height 18
